Goal: Task Accomplishment & Management: Manage account settings

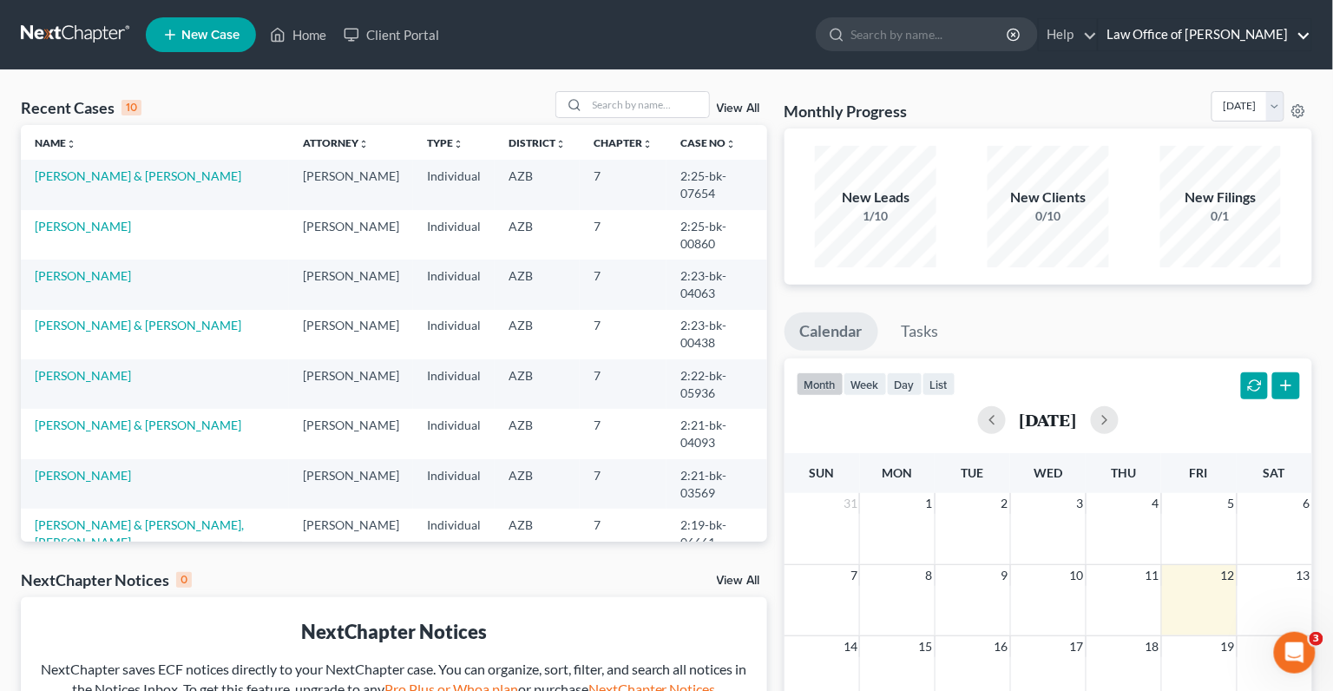
click at [1136, 40] on link "Law Office of [PERSON_NAME]" at bounding box center [1205, 34] width 213 height 31
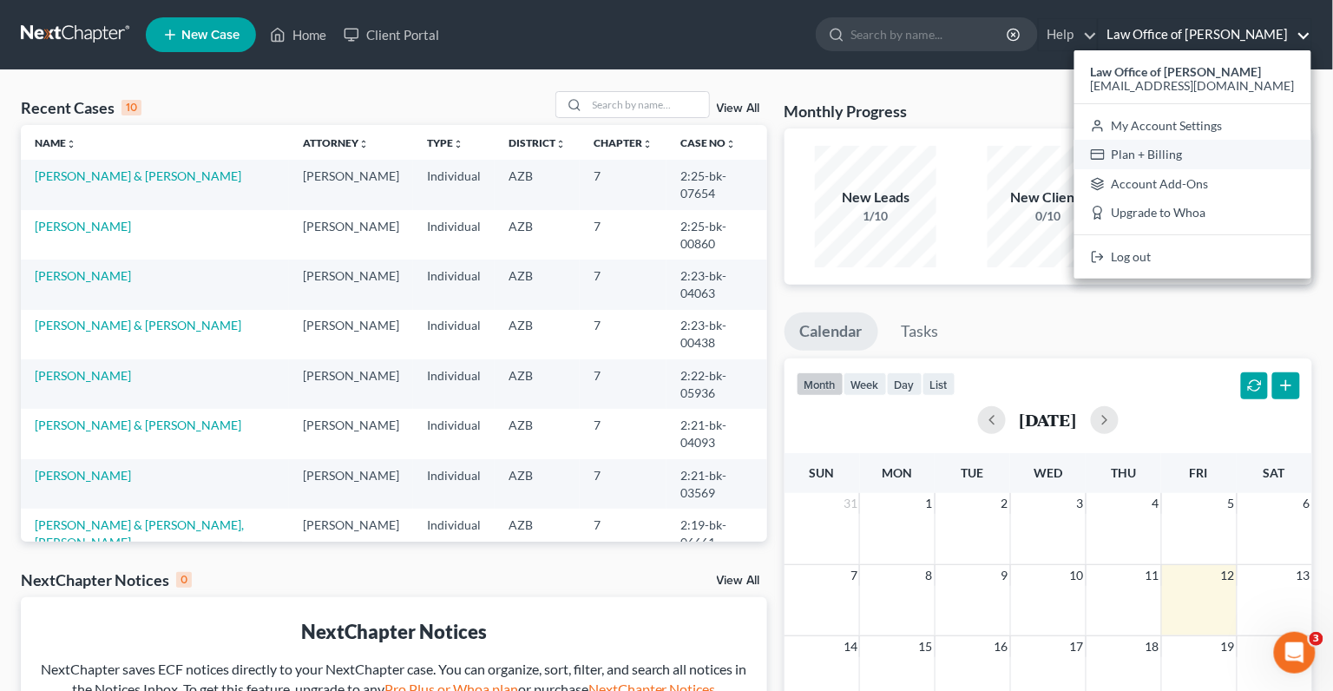
click at [1177, 158] on link "Plan + Billing" at bounding box center [1193, 155] width 237 height 30
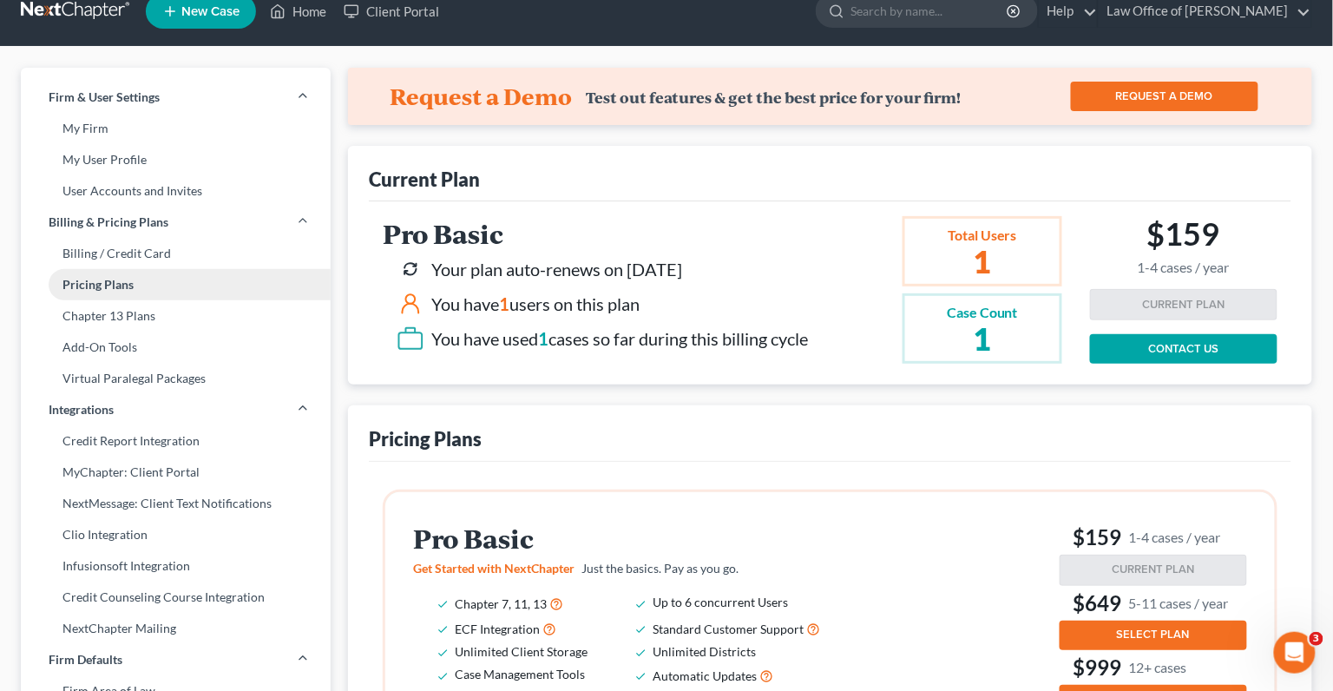
scroll to position [26, 0]
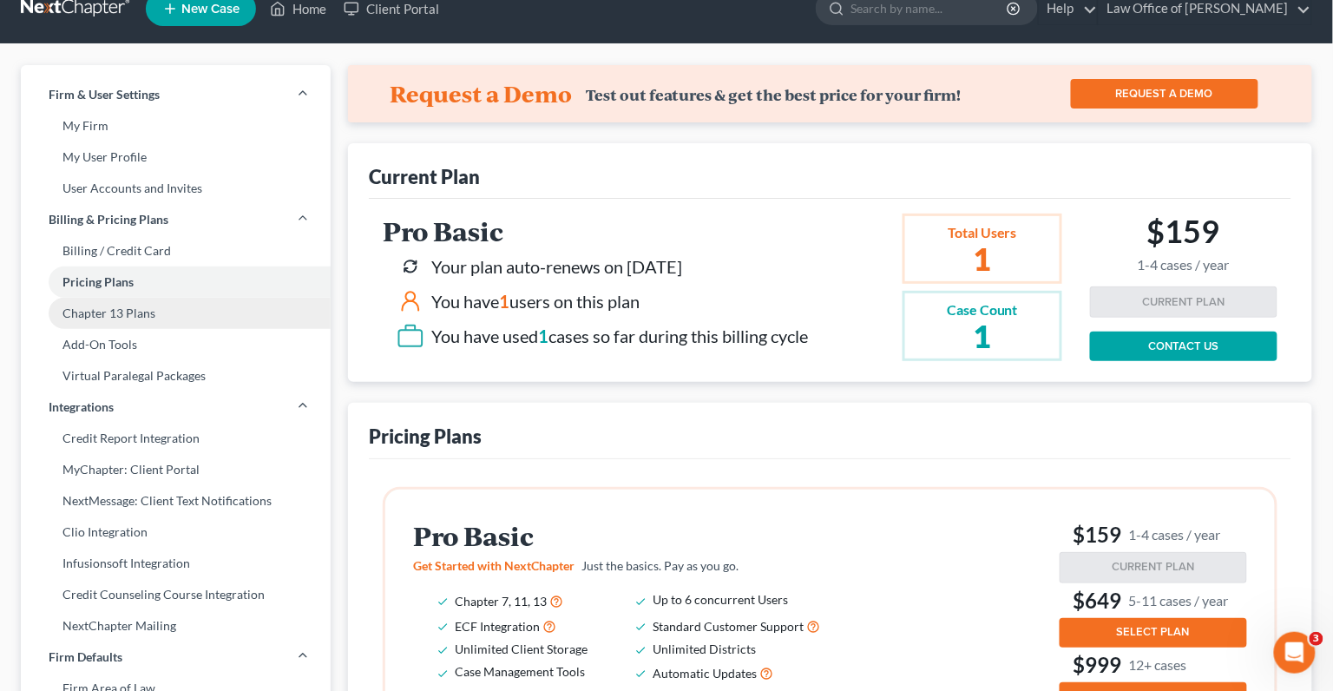
click at [179, 314] on link "Chapter 13 Plans" at bounding box center [176, 313] width 310 height 31
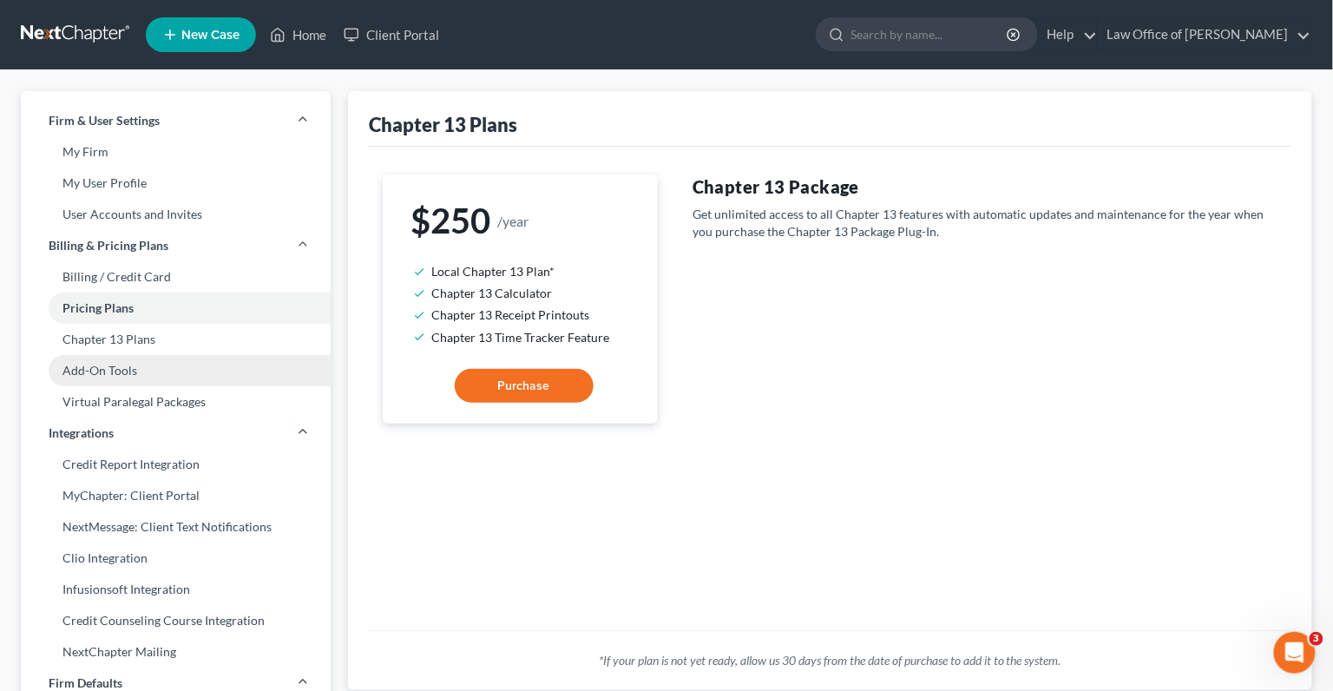
click at [123, 372] on link "Add-On Tools" at bounding box center [176, 370] width 310 height 31
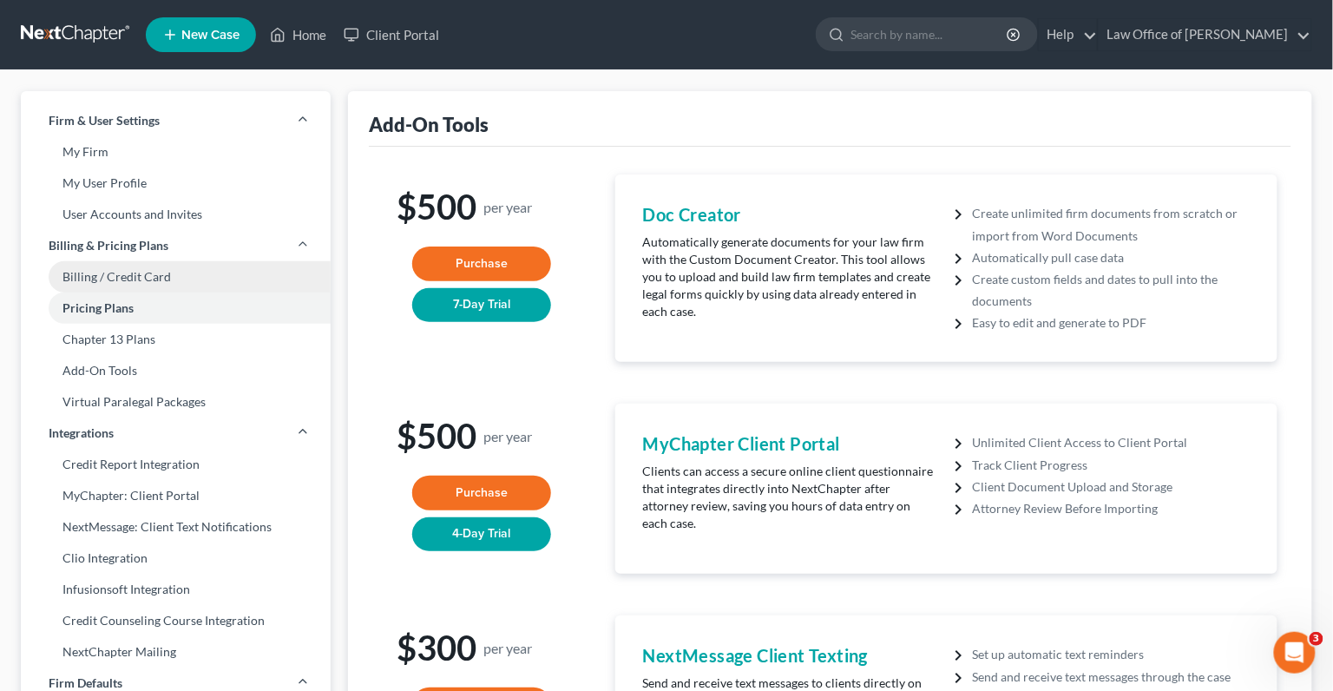
click at [168, 280] on link "Billing / Credit Card" at bounding box center [176, 276] width 310 height 31
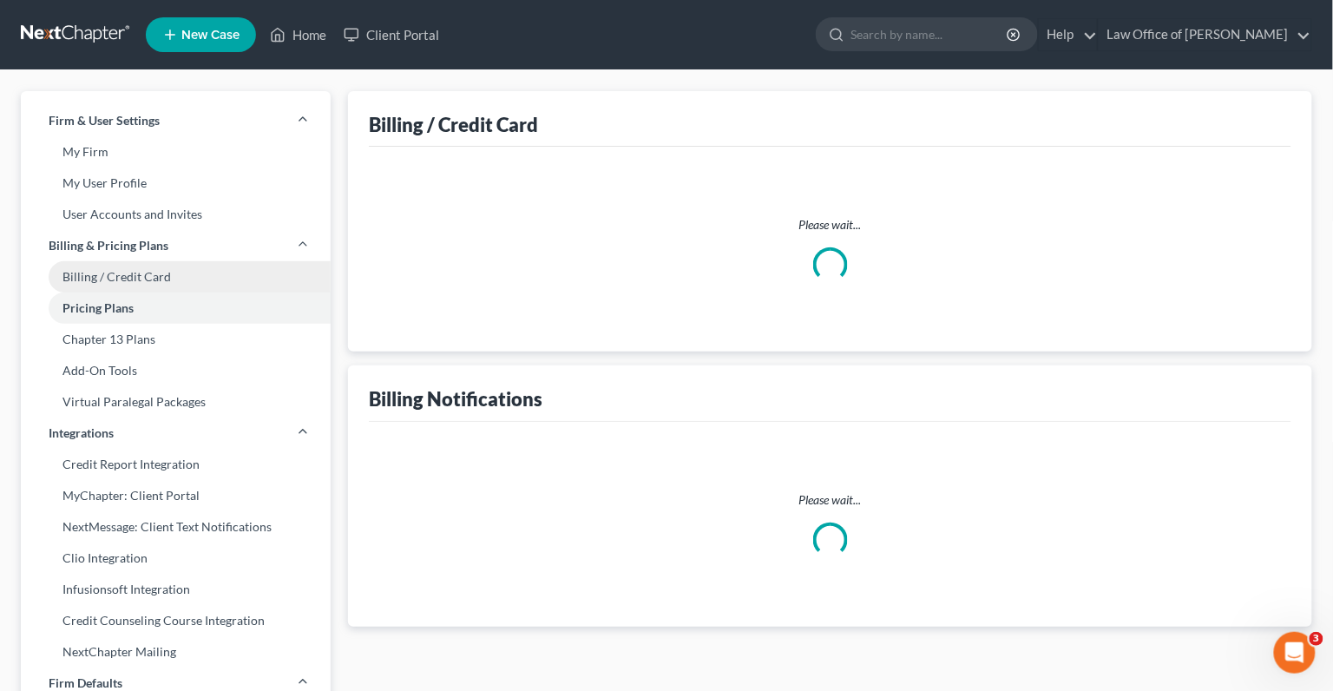
select select "3"
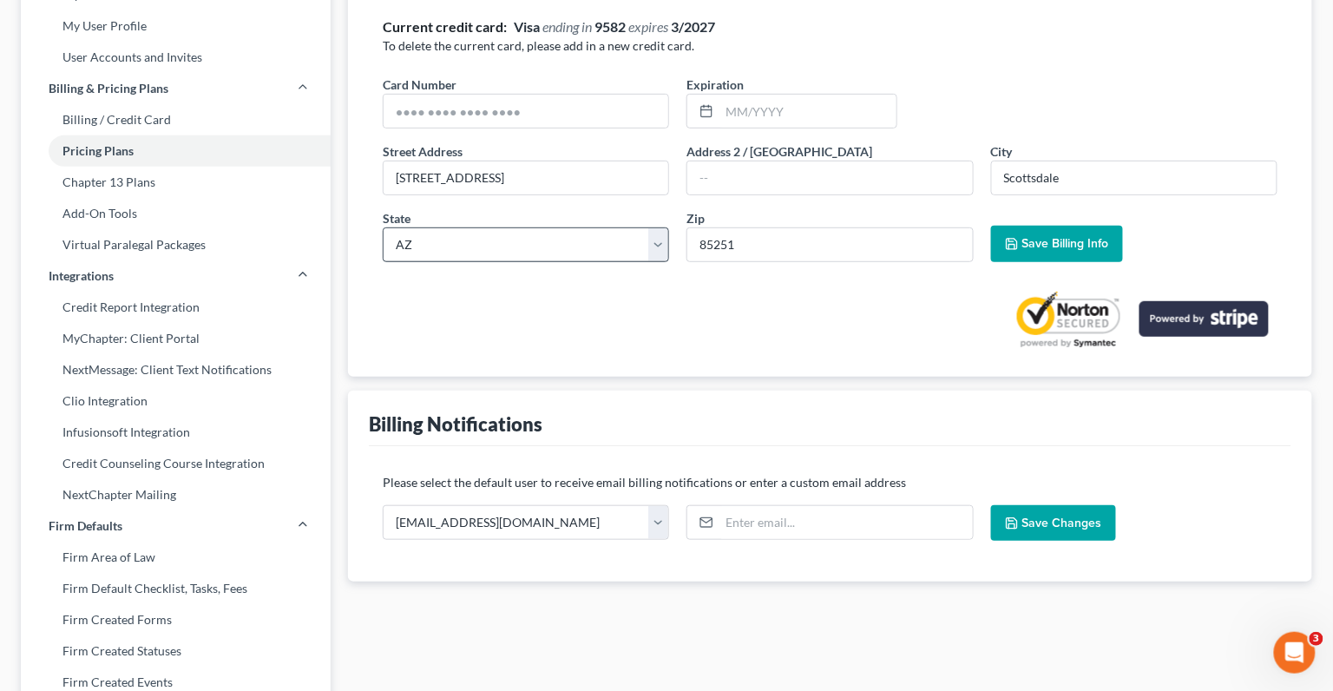
scroll to position [155, 0]
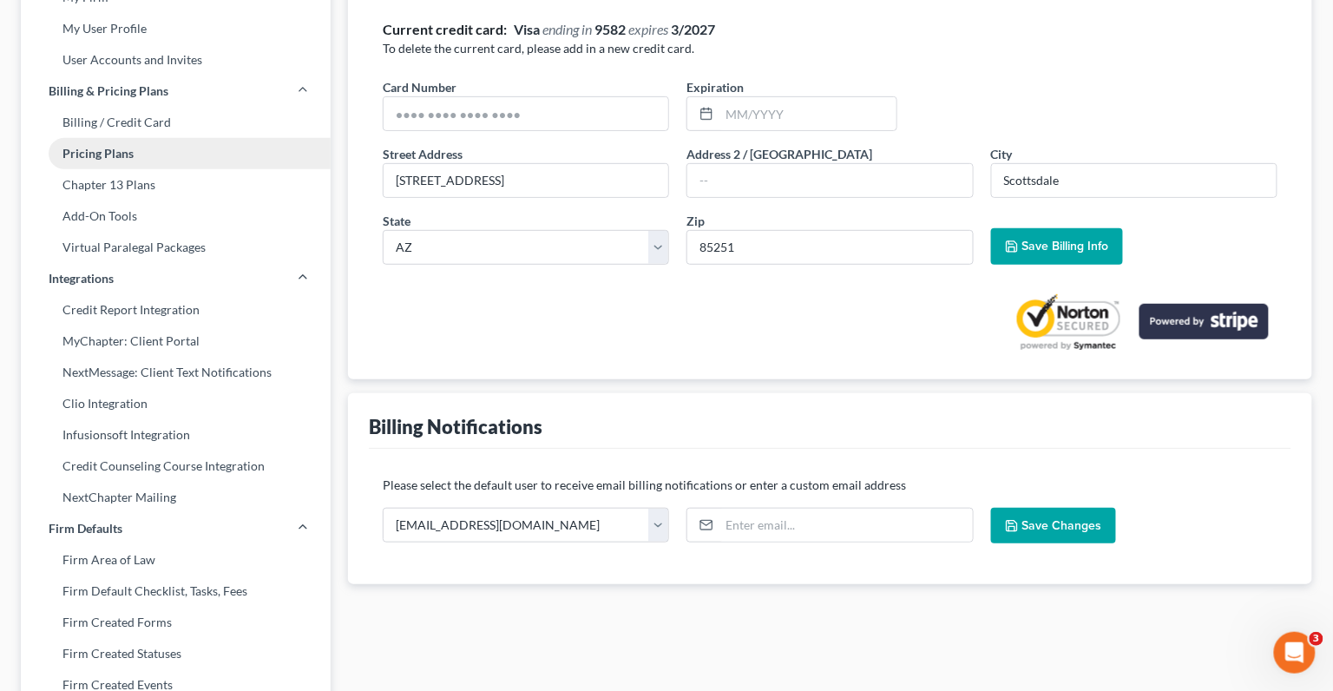
click at [115, 149] on link "Pricing Plans" at bounding box center [176, 153] width 310 height 31
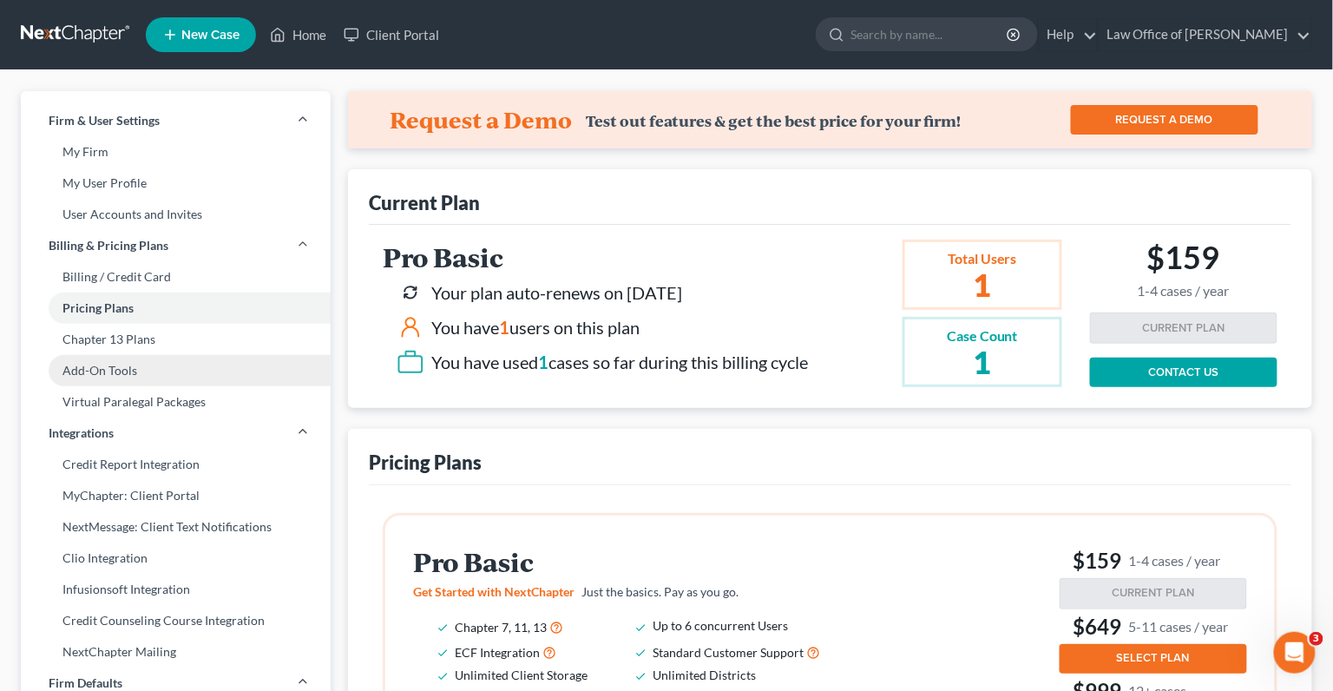
click at [145, 372] on link "Add-On Tools" at bounding box center [176, 370] width 310 height 31
